Goal: Transaction & Acquisition: Book appointment/travel/reservation

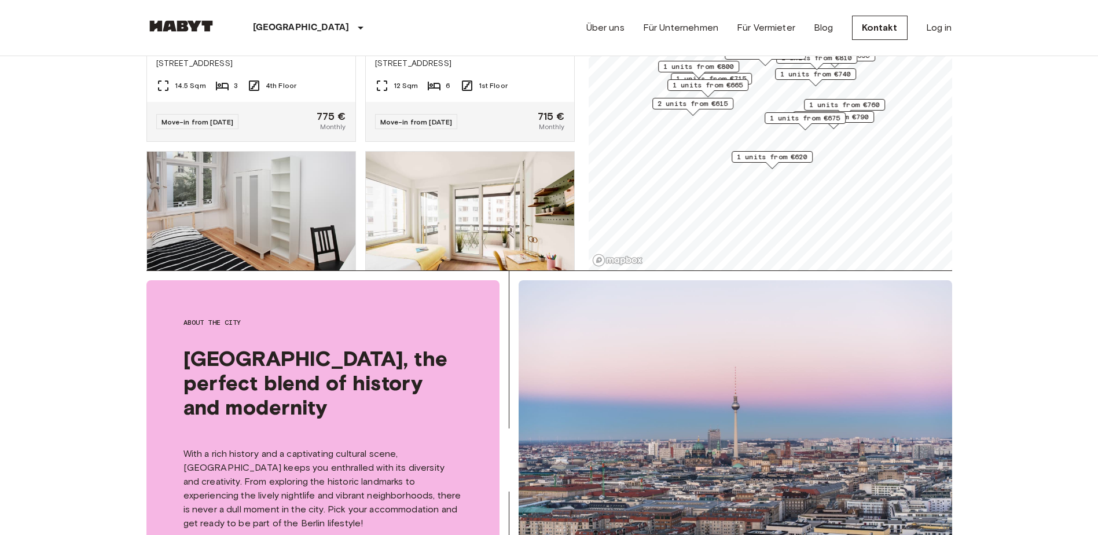
scroll to position [254, 0]
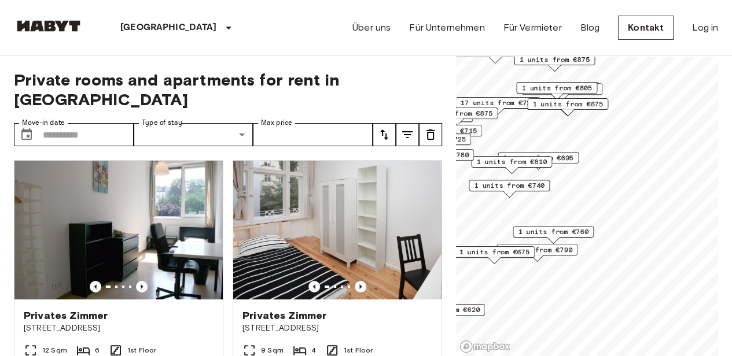
drag, startPoint x: 637, startPoint y: 123, endPoint x: 490, endPoint y: 120, distance: 147.6
click at [490, 120] on div "1 units from €875" at bounding box center [457, 117] width 81 height 18
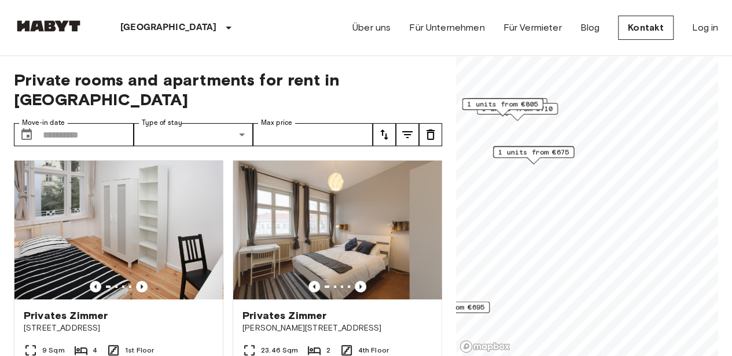
click at [453, 111] on div "Private rooms and apartments for rent in [GEOGRAPHIC_DATA] Move-in date ​ Move-…" at bounding box center [366, 206] width 704 height 301
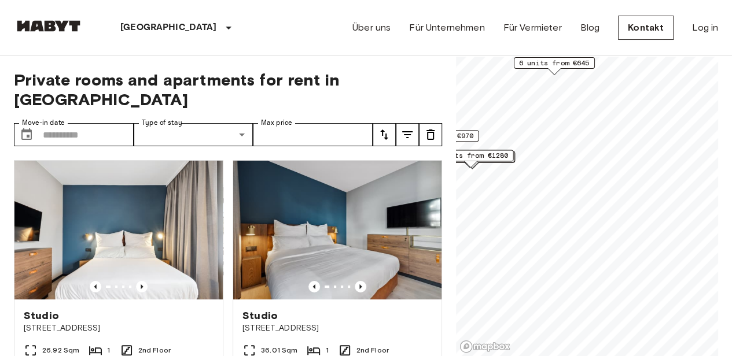
click at [490, 56] on div "5 units from €1070 3 units from €1150 5 units from €1150 6 units from €645 1 un…" at bounding box center [587, 56] width 262 height 0
